Goal: Communication & Community: Answer question/provide support

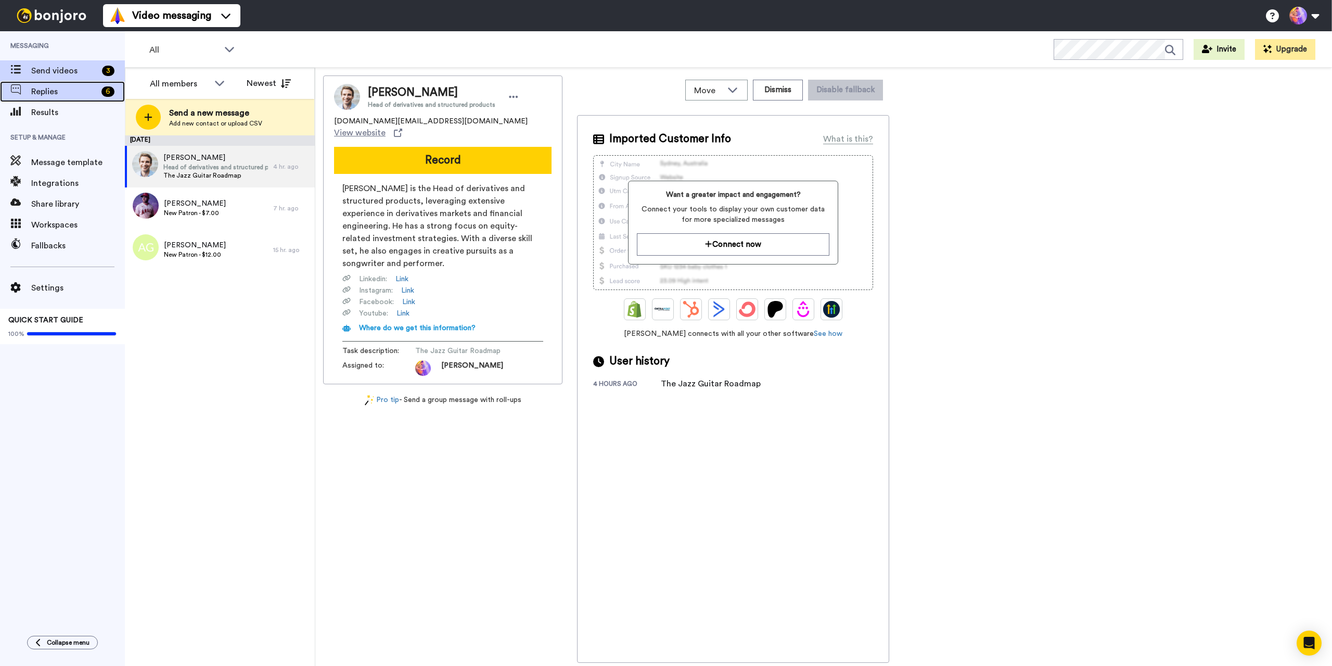
click at [41, 90] on span "Replies" at bounding box center [64, 91] width 66 height 12
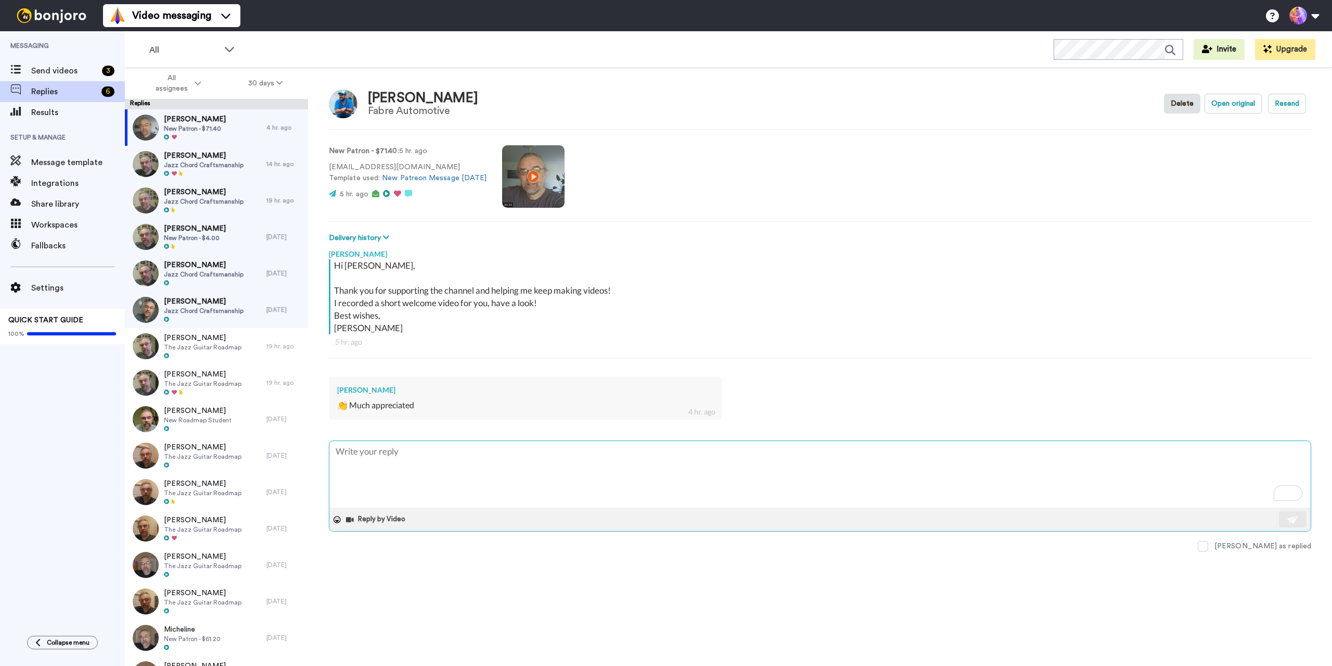
click at [1138, 488] on textarea "To enrich screen reader interactions, please activate Accessibility in Grammarl…" at bounding box center [820, 474] width 982 height 67
type textarea "x"
type textarea "S"
type textarea "x"
type textarea "Se"
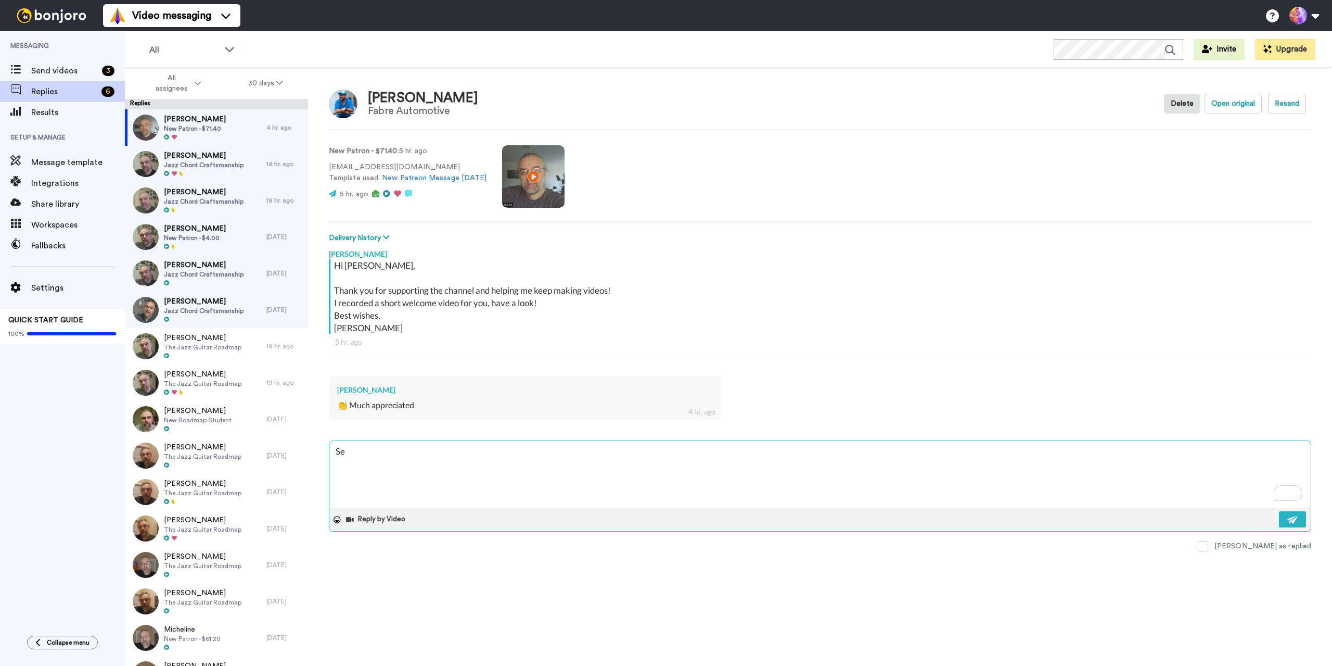
type textarea "x"
type textarea "See"
type textarea "x"
type textarea "See"
type textarea "x"
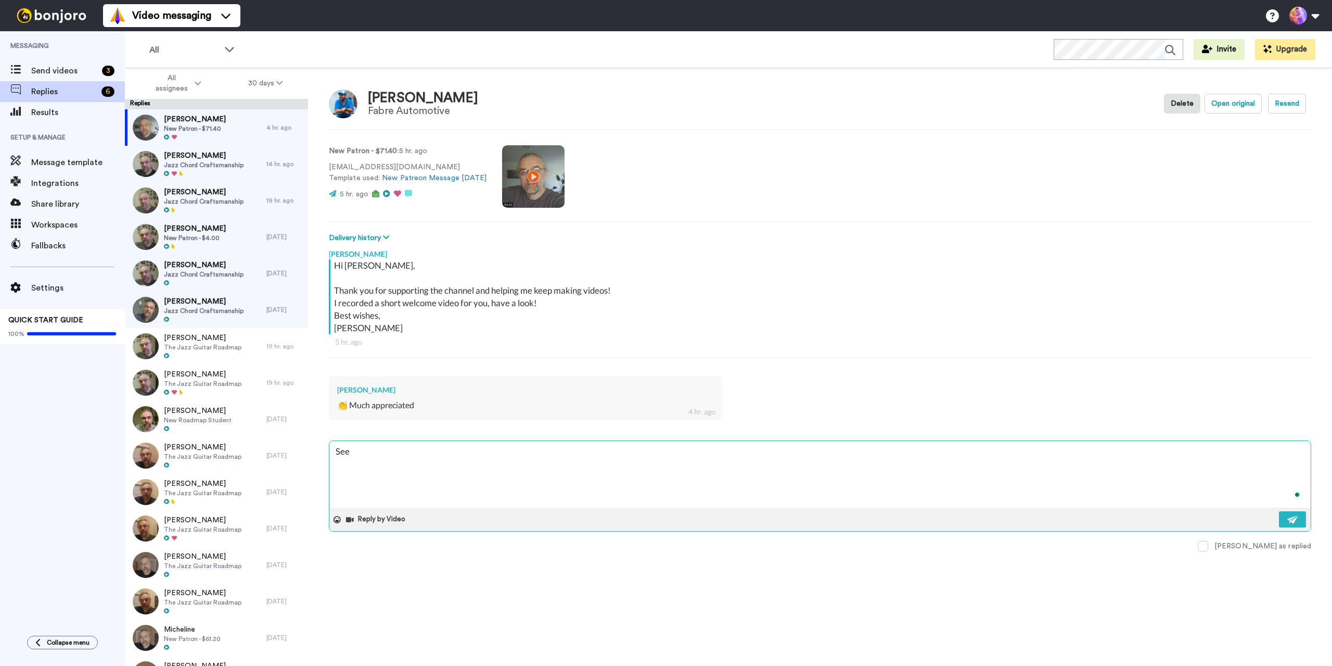
type textarea "See y"
type textarea "x"
type textarea "See yu"
type textarea "x"
type textarea "See y"
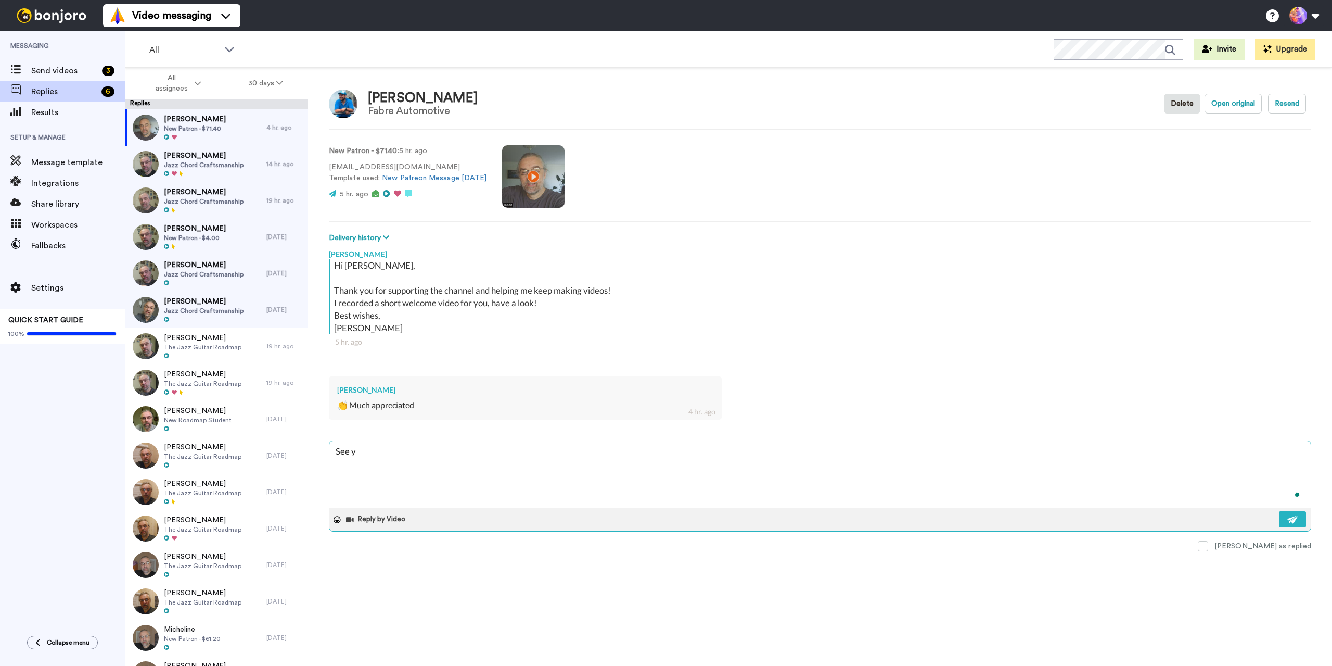
type textarea "x"
type textarea "See yo"
type textarea "x"
type textarea "See you"
type textarea "x"
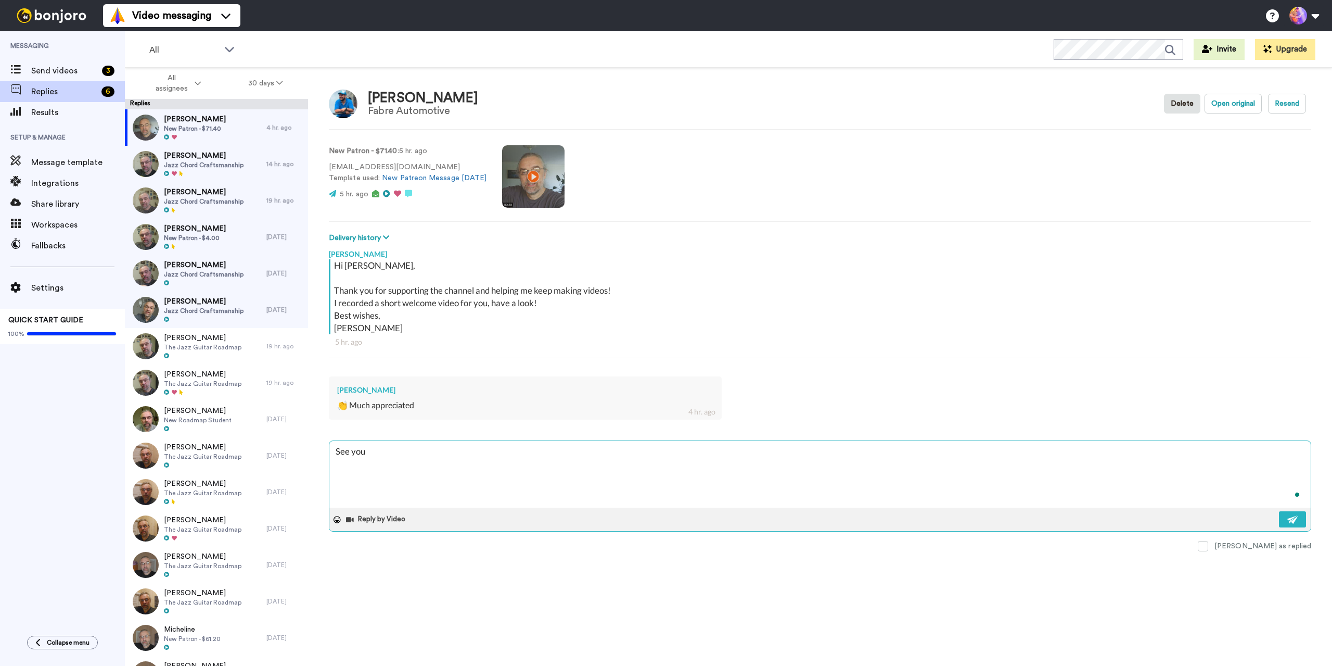
type textarea "See you"
type textarea "x"
type textarea "See you v"
type textarea "x"
type textarea "See you vo"
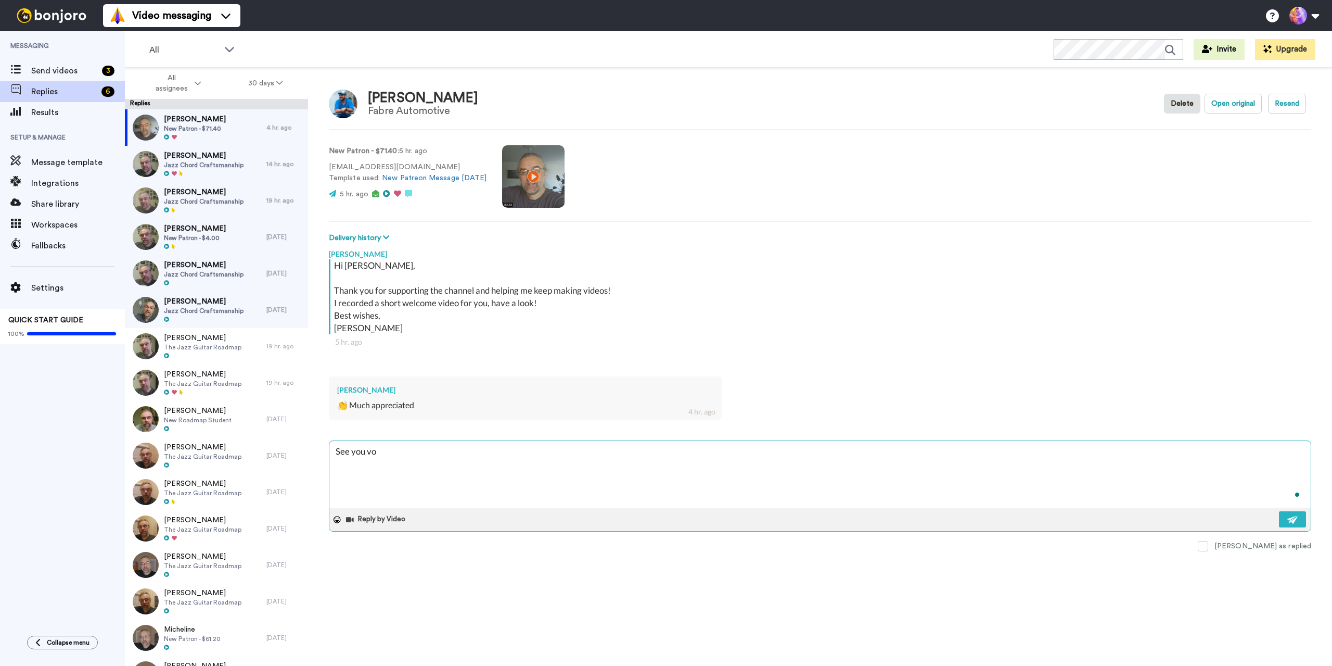
type textarea "x"
type textarea "See you v"
type textarea "x"
type textarea "See you"
type textarea "x"
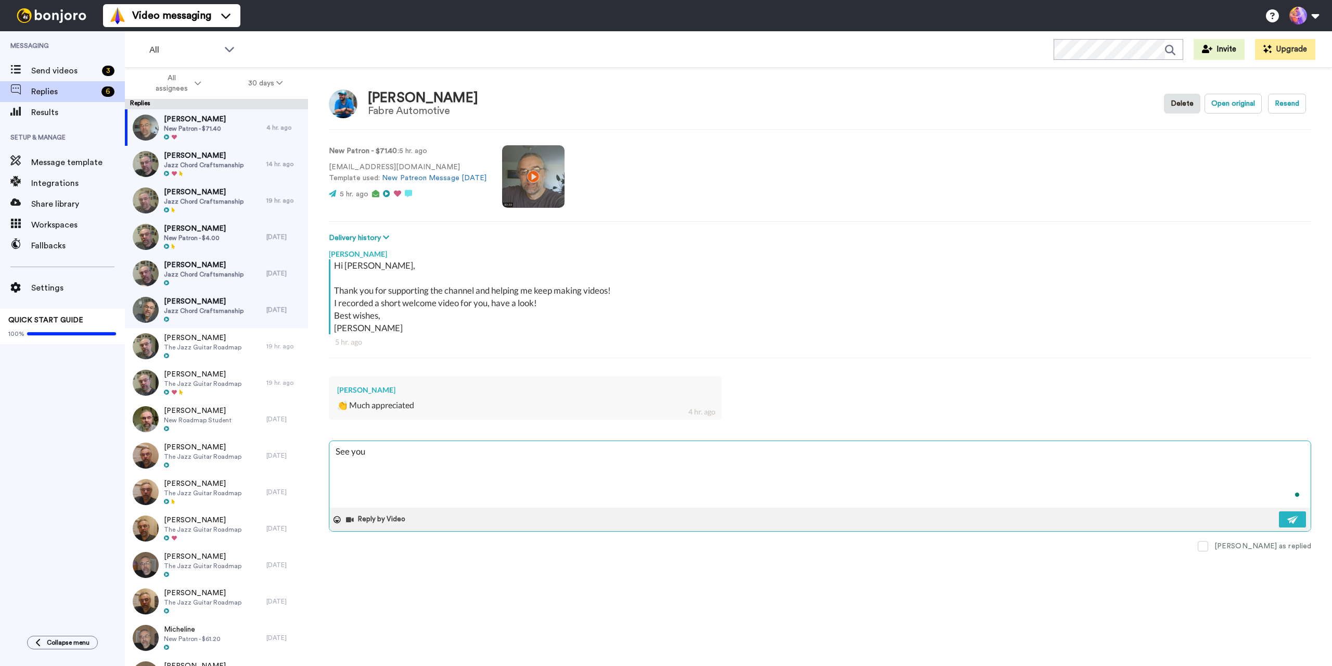
type textarea "See you o"
type textarea "x"
type textarea "See you ov"
type textarea "x"
type textarea "See you ove"
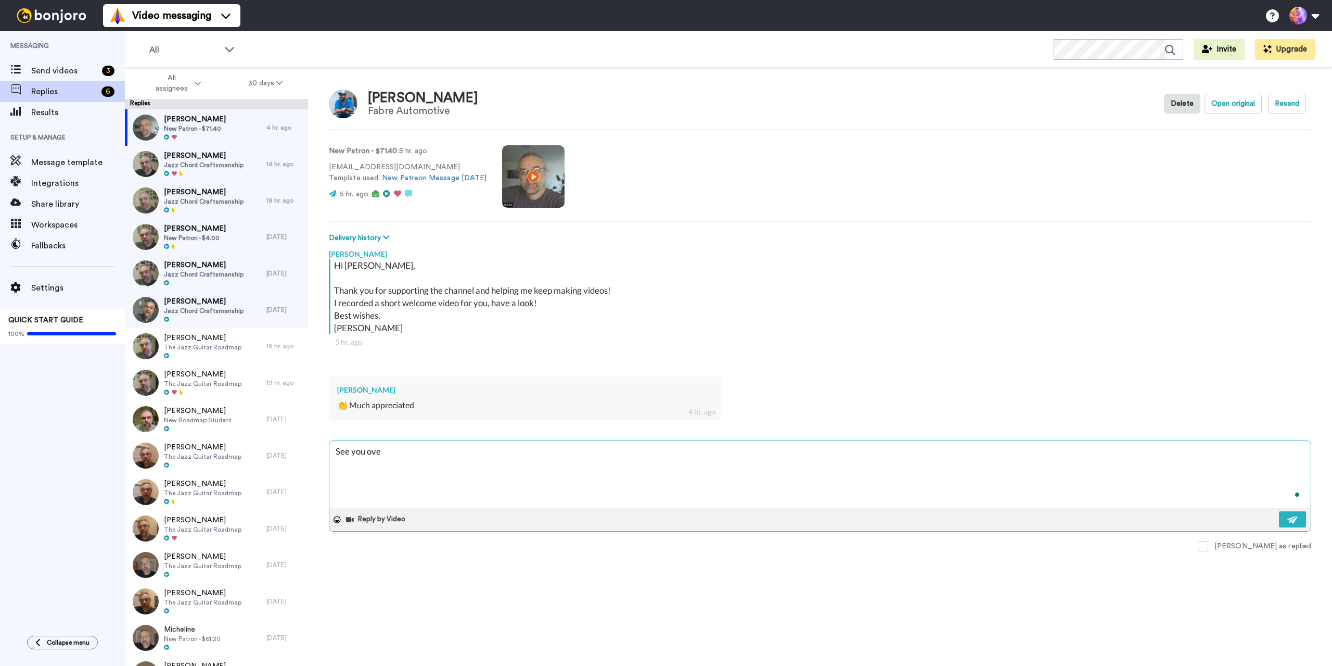
type textarea "x"
type textarea "See you over"
type textarea "x"
type textarea "See you over"
type textarea "x"
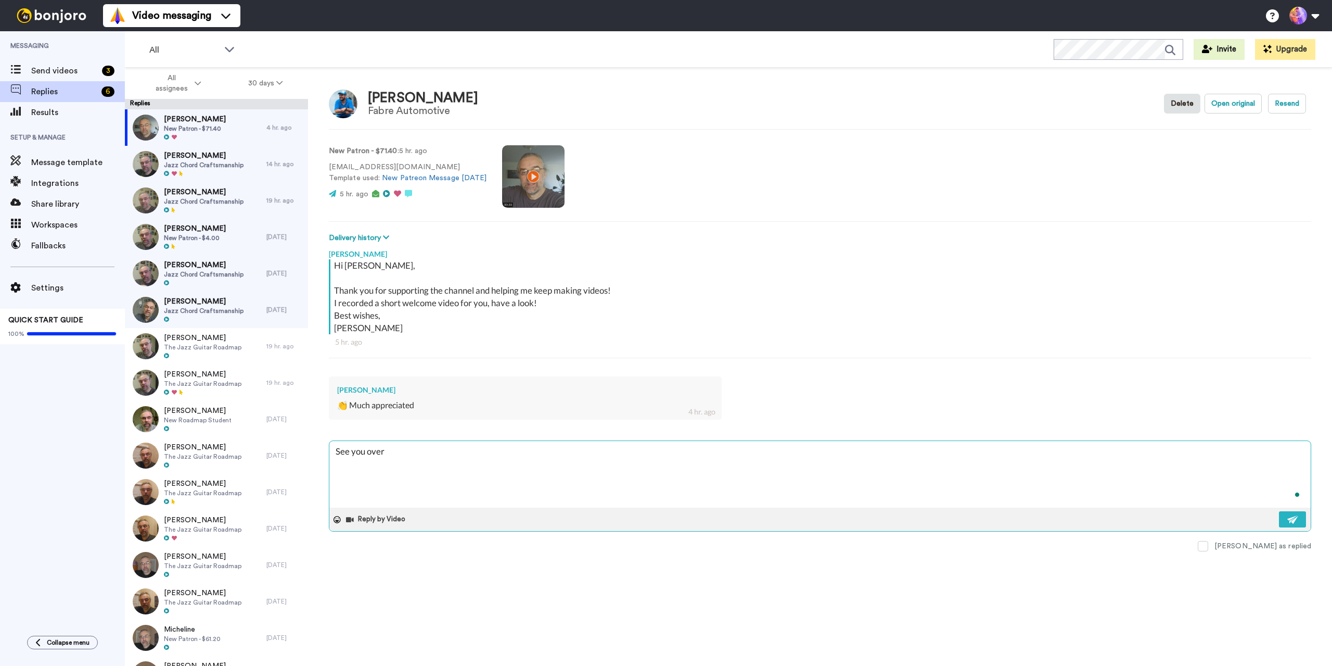
type textarea "See you over t"
type textarea "x"
type textarea "See you over th"
type textarea "x"
type textarea "See you over the"
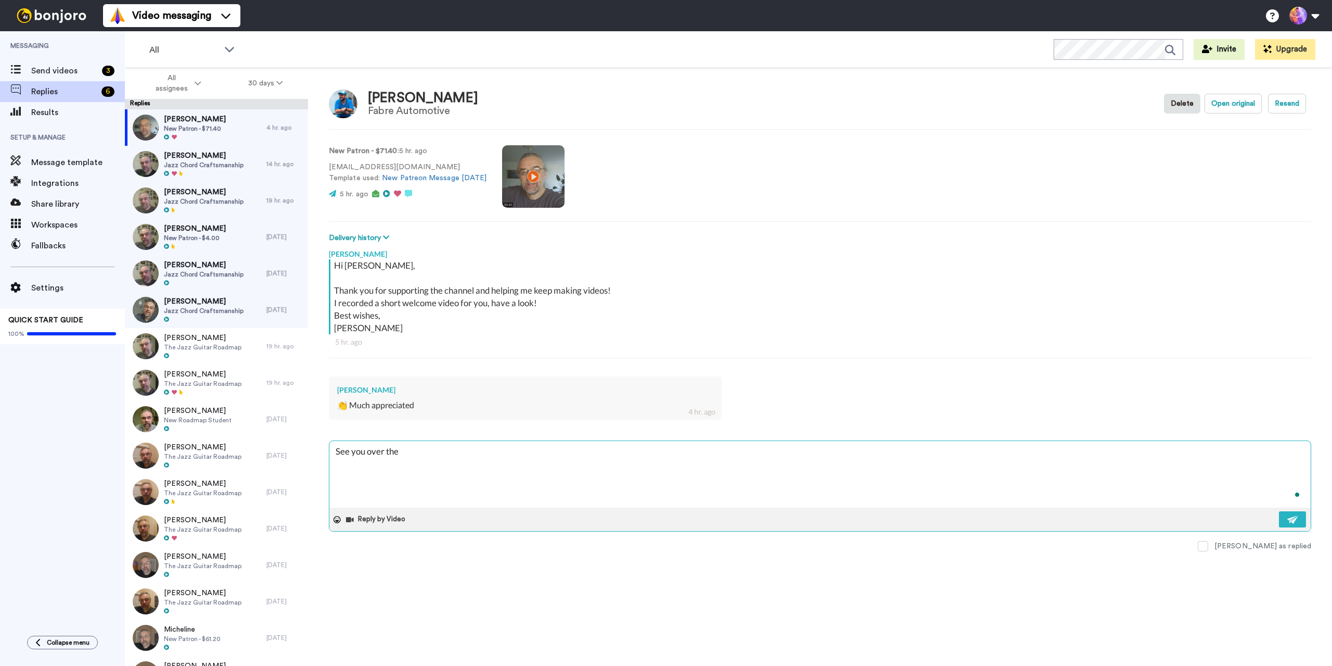
type textarea "x"
type textarea "See you over ther"
type textarea "x"
type textarea "See you over there"
type textarea "x"
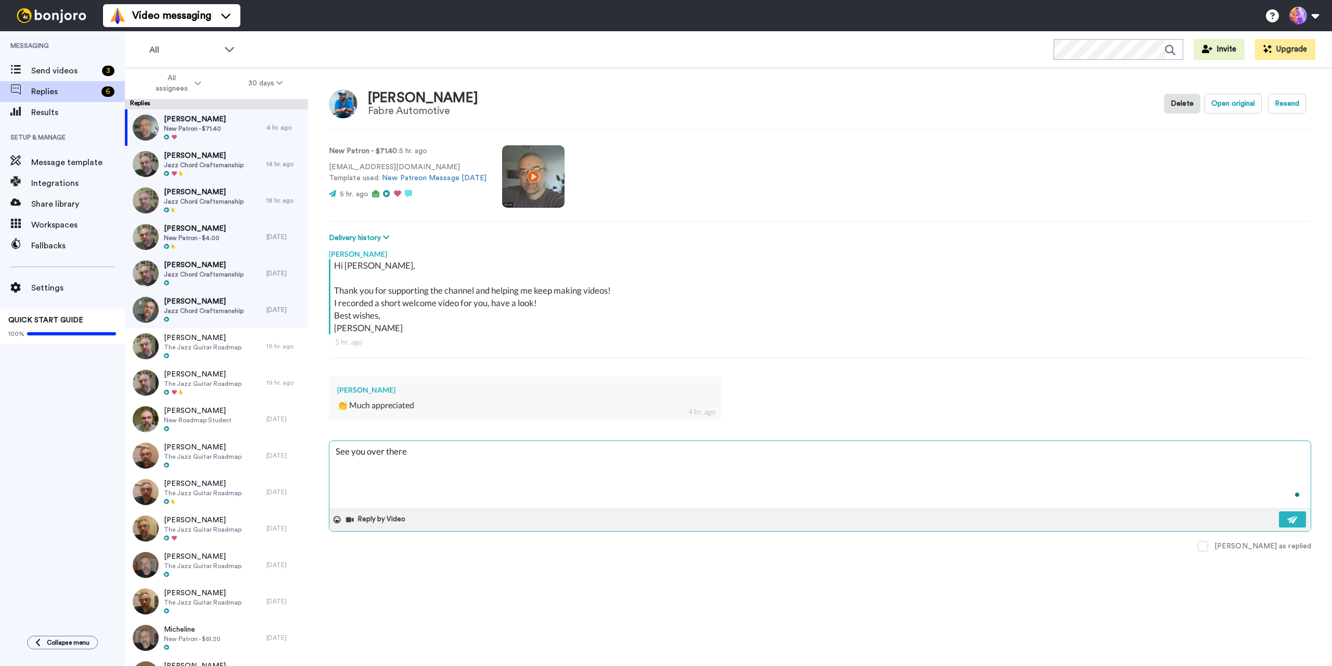
type textarea "See you over there"
type textarea "x"
type textarea "See you over there 🙂"
type textarea "x"
click at [236, 156] on span "Geno Shaner" at bounding box center [204, 155] width 80 height 10
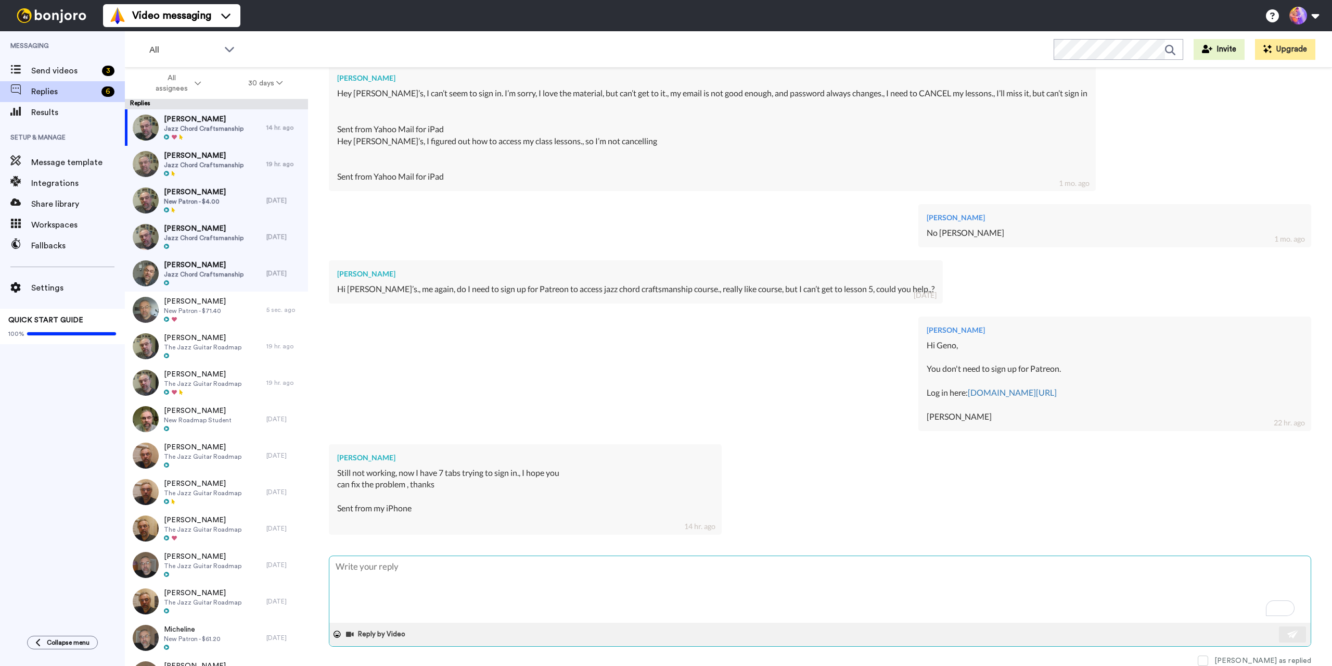
scroll to position [702, 0]
click at [1209, 659] on span at bounding box center [1203, 660] width 10 height 10
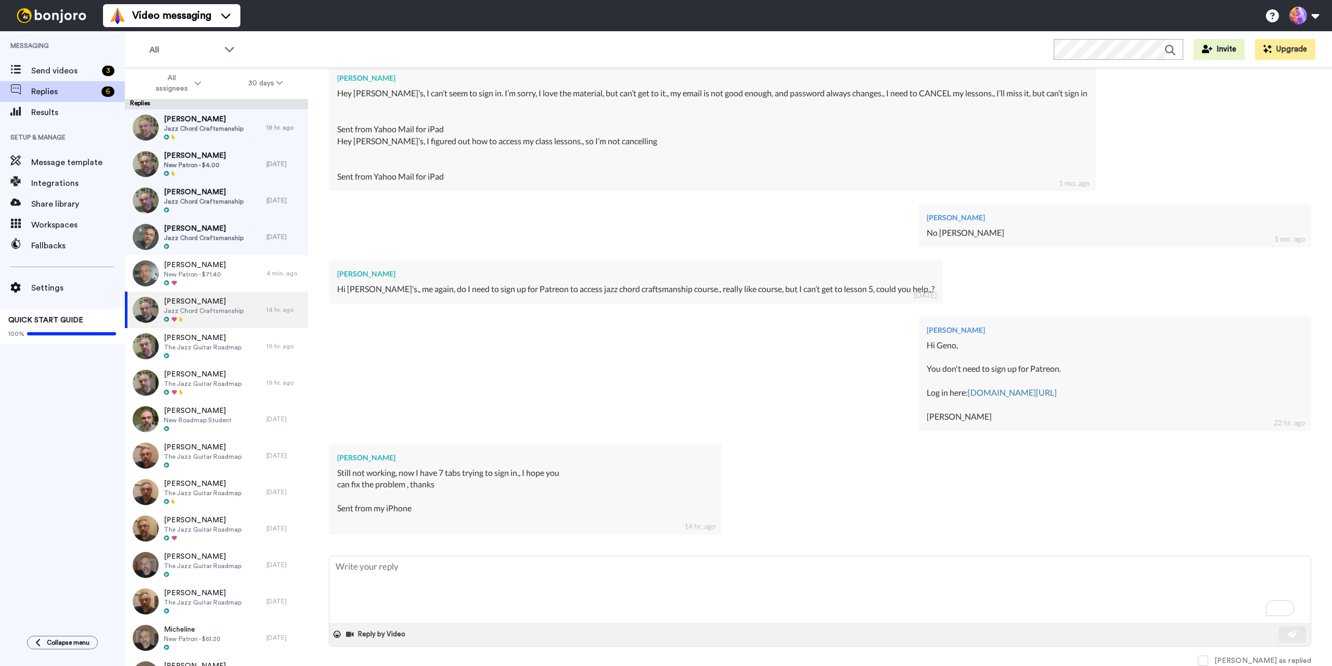
type textarea "x"
